Goal: Entertainment & Leisure: Consume media (video, audio)

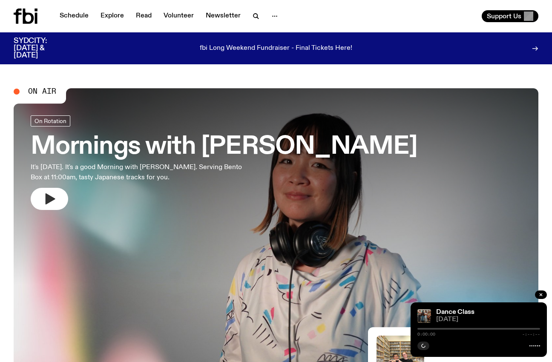
click at [55, 199] on icon "button" at bounding box center [50, 199] width 14 height 14
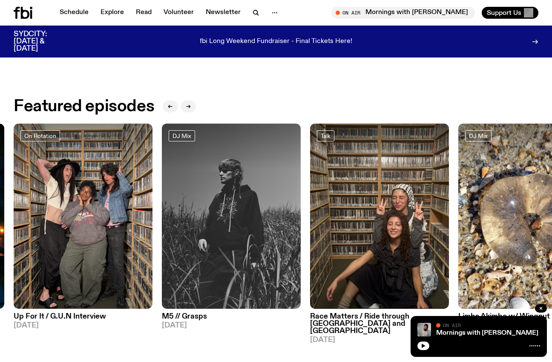
scroll to position [319, 0]
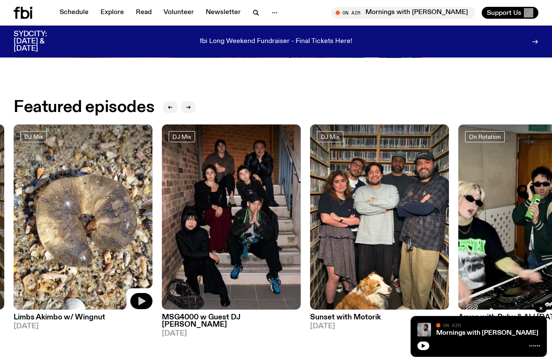
click at [137, 299] on icon "button" at bounding box center [141, 301] width 10 height 10
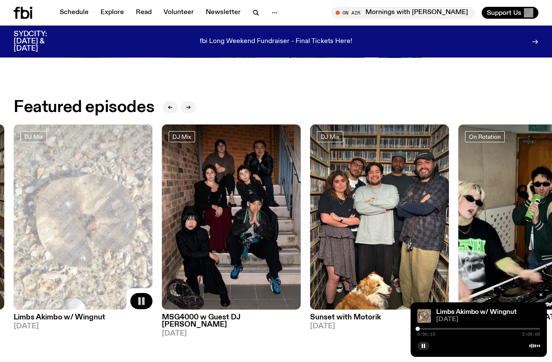
click at [428, 328] on div at bounding box center [478, 329] width 123 height 2
click at [437, 328] on div at bounding box center [478, 329] width 123 height 2
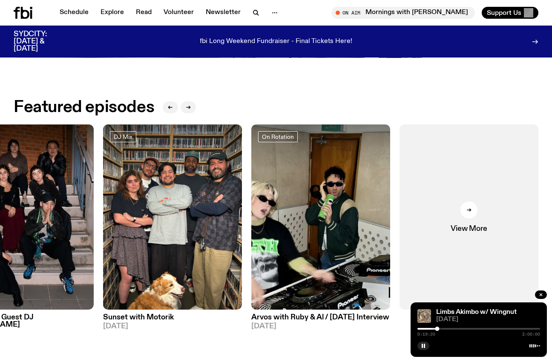
click at [452, 329] on div at bounding box center [478, 329] width 123 height 2
click at [422, 330] on div "0:33:46 2:00:00" at bounding box center [478, 331] width 123 height 10
click at [422, 329] on div at bounding box center [390, 329] width 123 height 2
click at [428, 329] on div at bounding box center [478, 329] width 123 height 2
click at [304, 41] on p "fbi Long Weekend Fundraiser - Final Tickets Here!" at bounding box center [276, 42] width 152 height 8
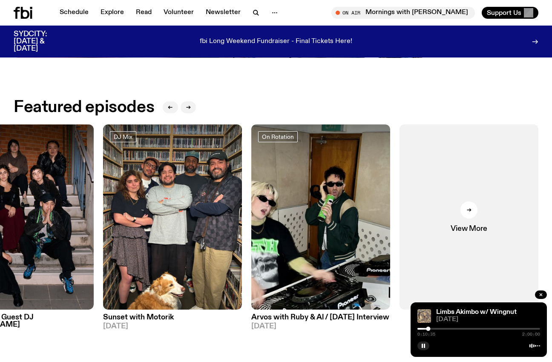
click at [435, 329] on div at bounding box center [478, 329] width 123 height 2
click at [440, 328] on div at bounding box center [478, 329] width 123 height 2
click at [484, 330] on div "1:01:10 2:00:00" at bounding box center [478, 331] width 123 height 10
click at [489, 328] on div "1:01:11 2:00:00" at bounding box center [478, 331] width 123 height 10
click at [489, 329] on div at bounding box center [478, 329] width 123 height 2
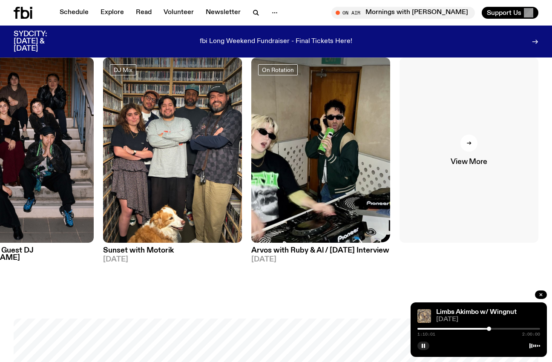
scroll to position [387, 0]
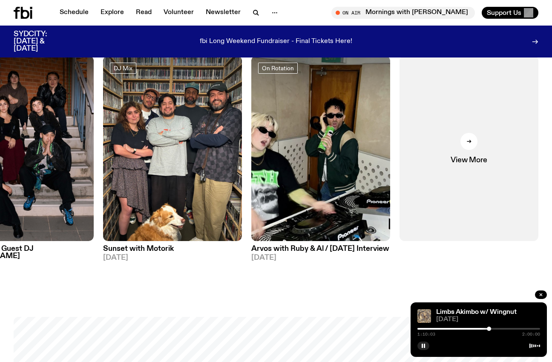
click at [494, 329] on div at bounding box center [478, 329] width 123 height 2
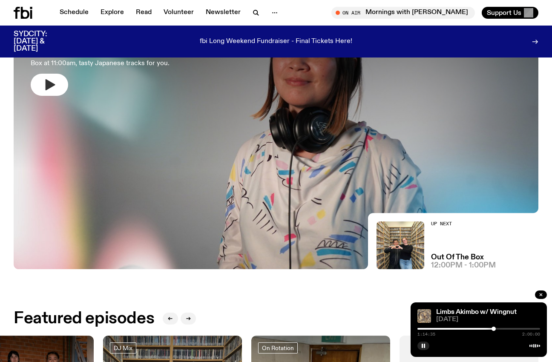
scroll to position [0, 0]
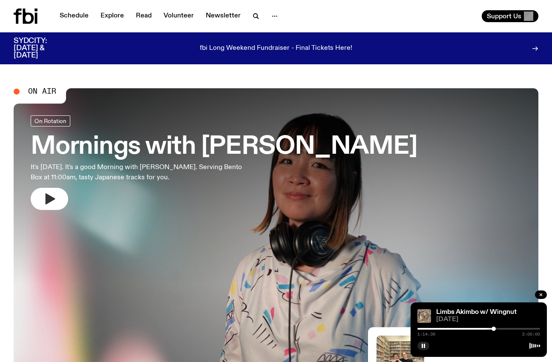
click at [46, 201] on icon "button" at bounding box center [51, 198] width 10 height 11
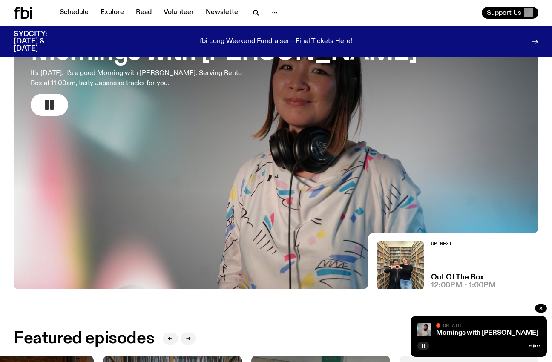
scroll to position [87, 0]
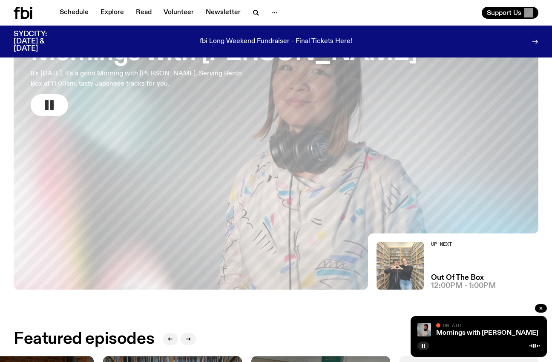
click at [400, 264] on img at bounding box center [400, 266] width 48 height 48
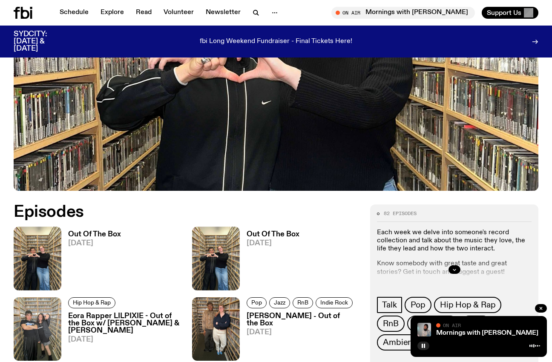
scroll to position [234, 0]
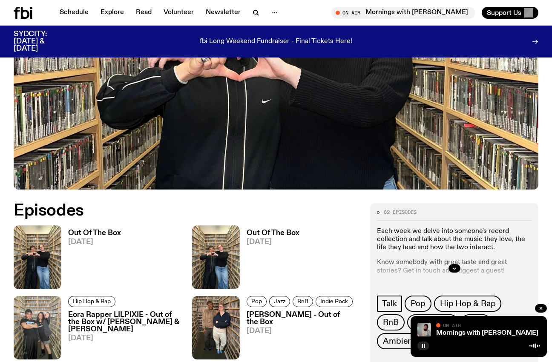
click at [44, 259] on img at bounding box center [38, 256] width 48 height 63
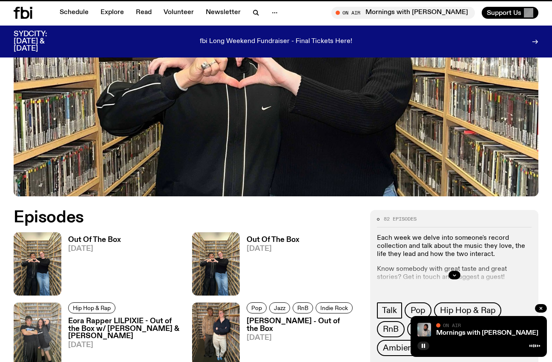
scroll to position [227, 0]
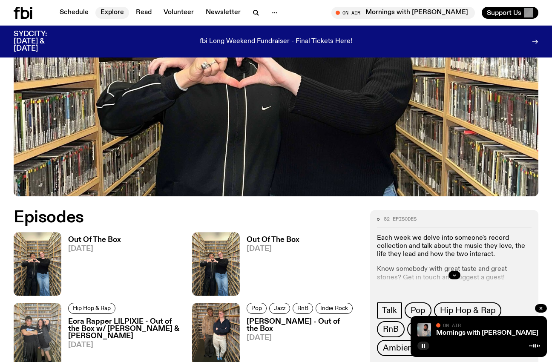
click at [113, 11] on link "Explore" at bounding box center [112, 13] width 34 height 12
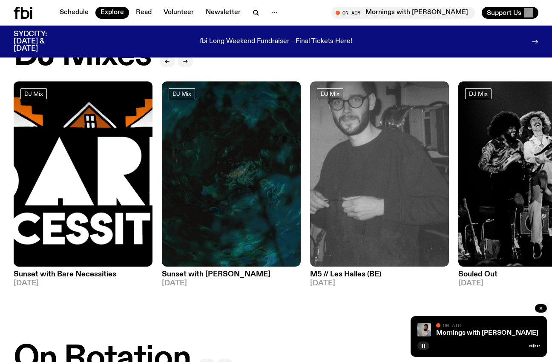
scroll to position [43, 0]
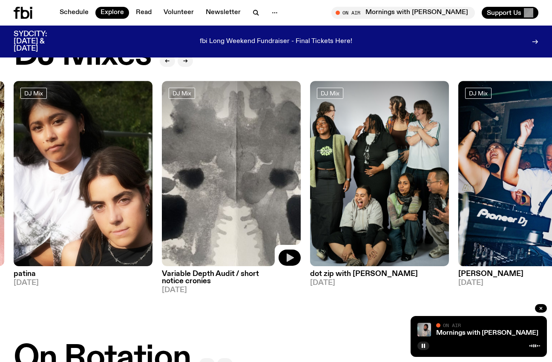
click at [285, 256] on icon "button" at bounding box center [289, 258] width 10 height 10
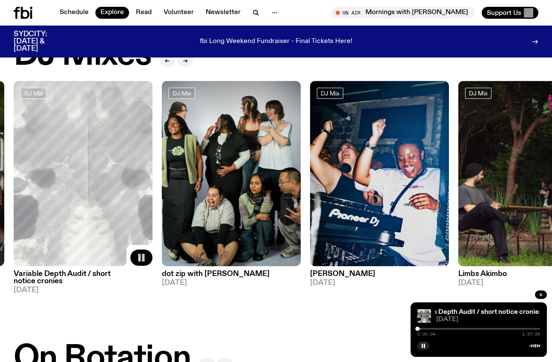
click at [440, 326] on div "0:00:04 1:57:26" at bounding box center [478, 331] width 123 height 10
click at [441, 328] on div "0:00:05 1:57:26" at bounding box center [478, 331] width 123 height 10
click at [443, 328] on div at bounding box center [478, 329] width 123 height 2
click at [453, 328] on div at bounding box center [478, 329] width 123 height 2
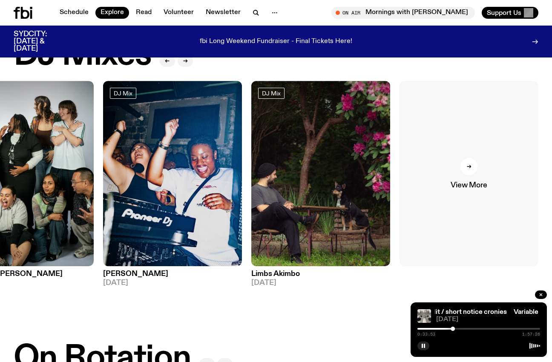
click at [468, 180] on link "View More" at bounding box center [468, 173] width 139 height 185
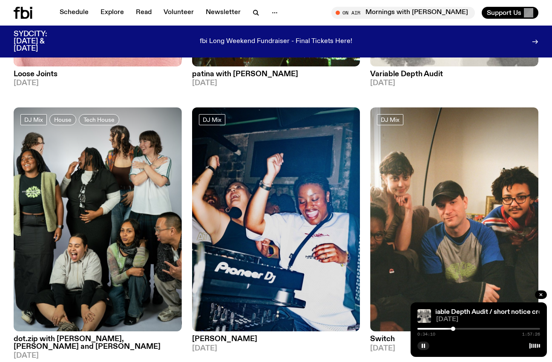
scroll to position [1772, 0]
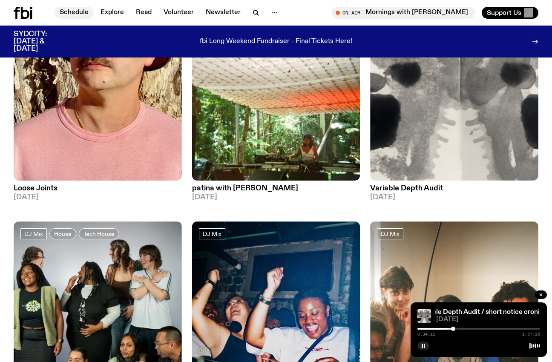
click at [88, 13] on link "Schedule" at bounding box center [74, 13] width 39 height 12
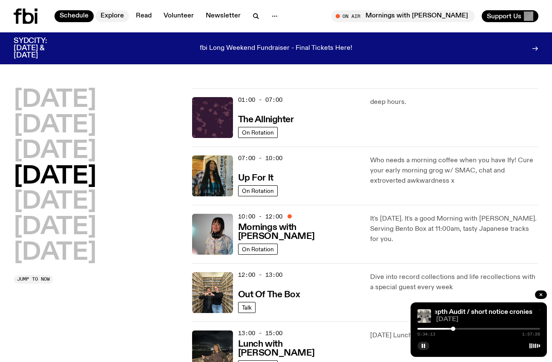
click at [118, 16] on link "Explore" at bounding box center [112, 16] width 34 height 12
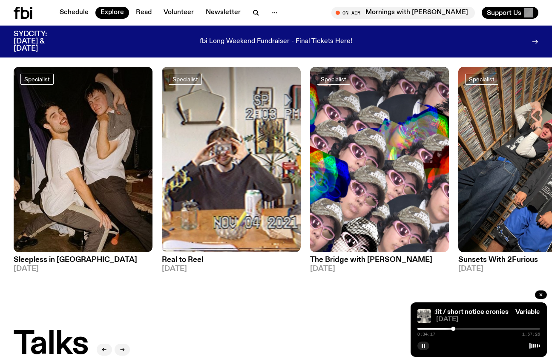
scroll to position [653, 0]
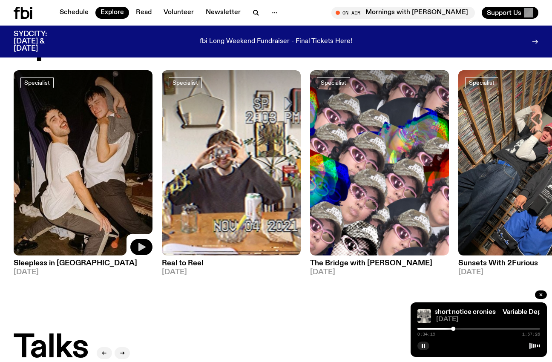
click at [143, 244] on icon "button" at bounding box center [141, 247] width 10 height 10
click at [435, 328] on div at bounding box center [478, 329] width 123 height 2
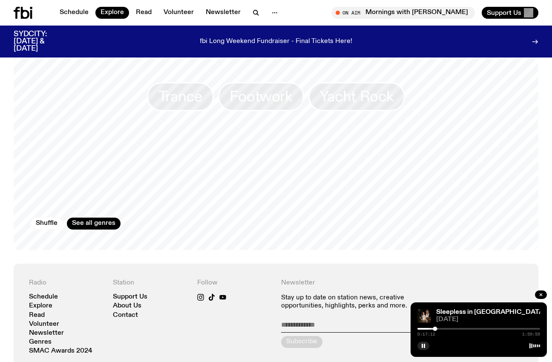
scroll to position [1340, 0]
click at [454, 329] on div at bounding box center [478, 329] width 123 height 2
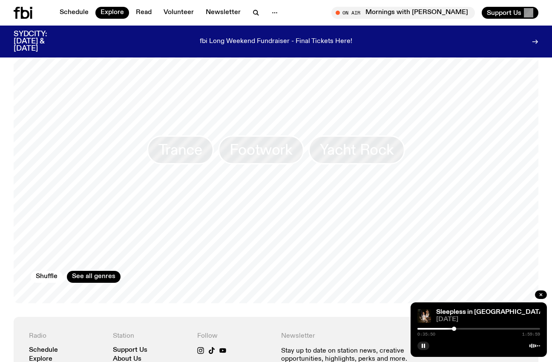
scroll to position [1286, 0]
click at [193, 142] on span "Trance" at bounding box center [180, 150] width 44 height 17
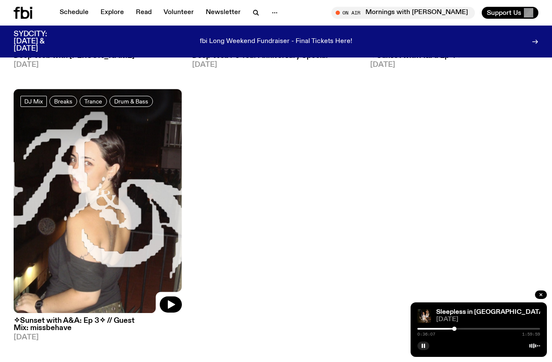
scroll to position [1130, 0]
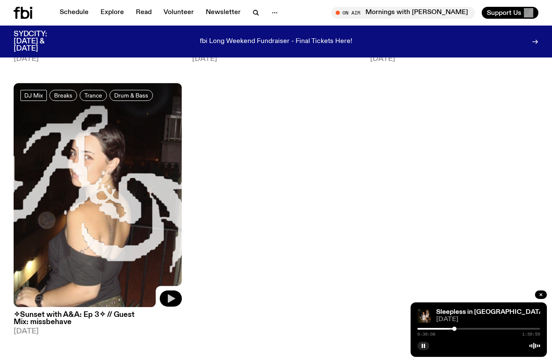
click at [169, 298] on button "button" at bounding box center [171, 298] width 22 height 16
click at [428, 329] on div at bounding box center [377, 329] width 123 height 2
click at [428, 329] on div at bounding box center [427, 329] width 4 height 4
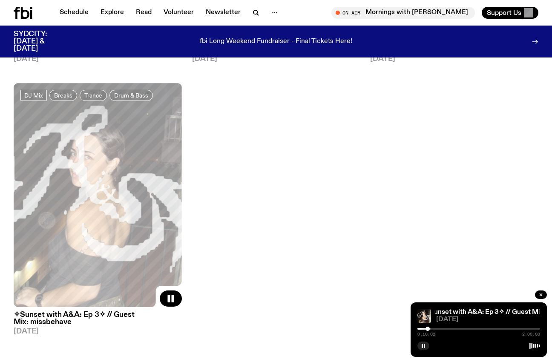
click at [440, 328] on div at bounding box center [478, 329] width 123 height 2
click at [460, 328] on div at bounding box center [478, 329] width 123 height 2
click at [425, 351] on div "✧Sunset with A&A: Ep 3✧ // Guest Mix: missbehave ✧Sunset with A&A: Ep 3✧ // Gue…" at bounding box center [479, 329] width 136 height 55
click at [422, 347] on rect "button" at bounding box center [422, 346] width 1 height 4
